Goal: Find specific page/section: Find specific page/section

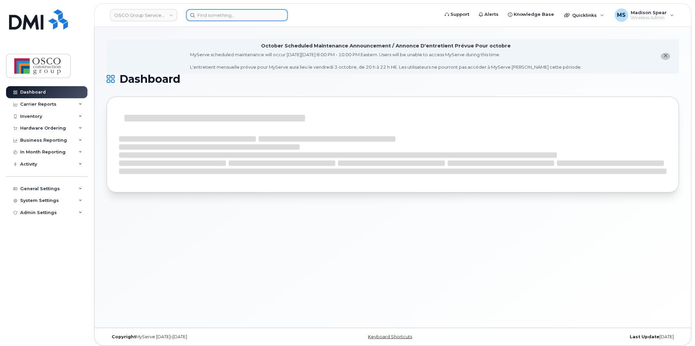
click at [204, 16] on input at bounding box center [237, 15] width 102 height 12
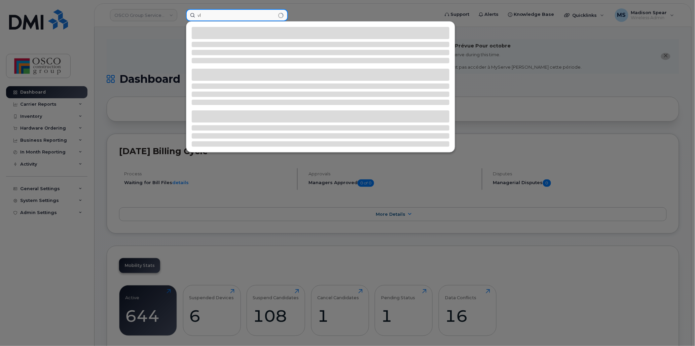
type input "v"
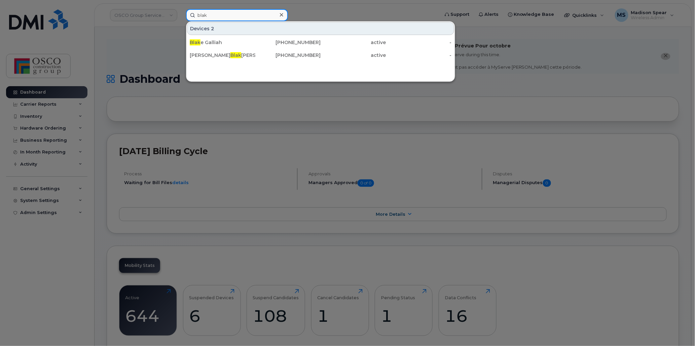
type input "blak"
click at [220, 89] on div at bounding box center [347, 173] width 695 height 346
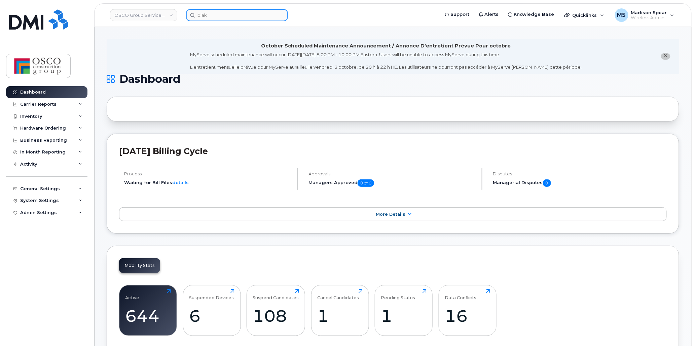
click at [208, 20] on input "blak" at bounding box center [237, 15] width 102 height 12
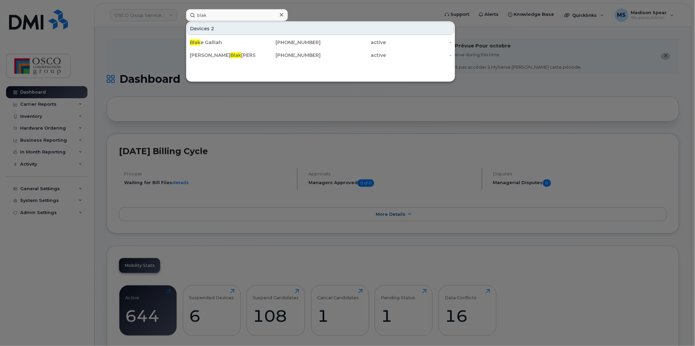
click at [200, 41] on div "Blak e Galliah" at bounding box center [223, 42] width 66 height 7
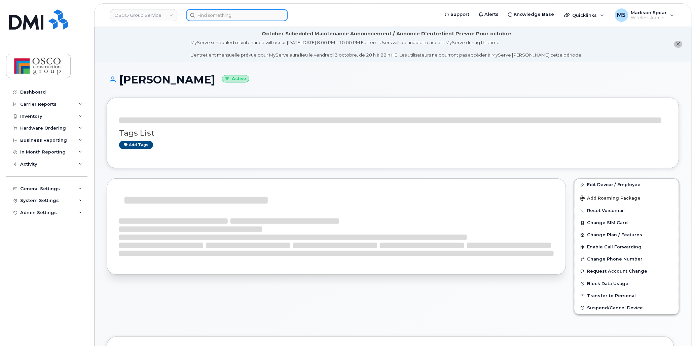
click at [207, 11] on input at bounding box center [237, 15] width 102 height 12
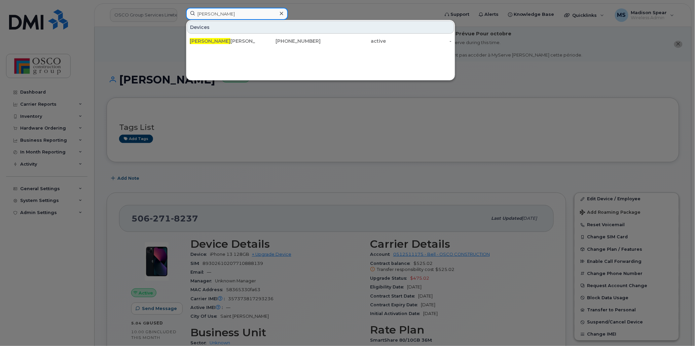
type input "[PERSON_NAME]"
click at [208, 39] on div "[PERSON_NAME]" at bounding box center [223, 41] width 66 height 7
